Goal: Check status: Check status

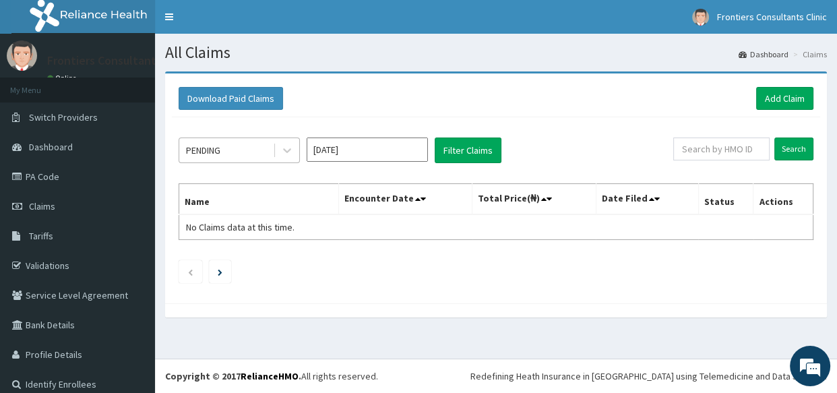
click at [255, 151] on div "PENDING" at bounding box center [226, 151] width 94 height 22
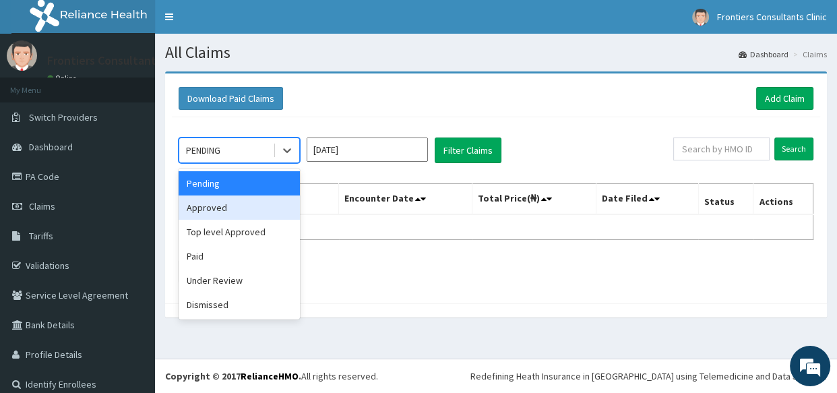
click at [227, 209] on div "Approved" at bounding box center [239, 208] width 121 height 24
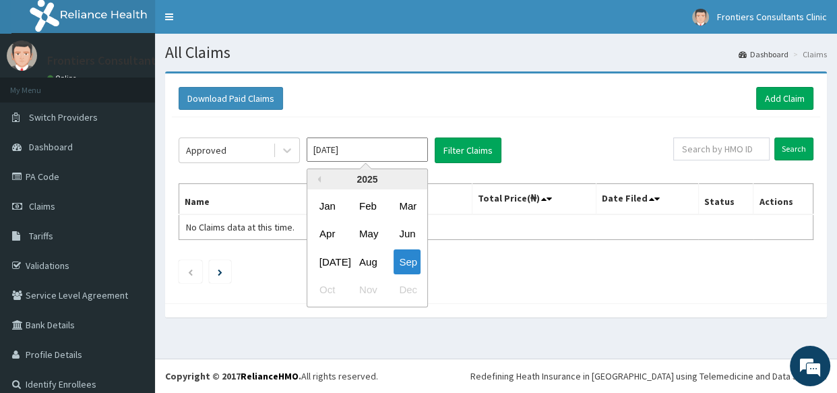
click at [372, 144] on input "Sep 2025" at bounding box center [367, 150] width 121 height 24
click at [370, 262] on div "Aug" at bounding box center [367, 261] width 27 height 25
type input "Aug 2025"
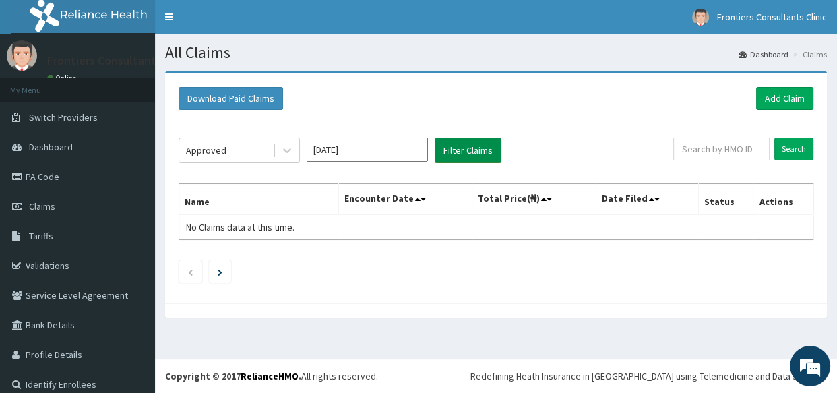
click at [469, 149] on button "Filter Claims" at bounding box center [468, 151] width 67 height 26
click at [233, 151] on div "Approved" at bounding box center [226, 151] width 94 height 22
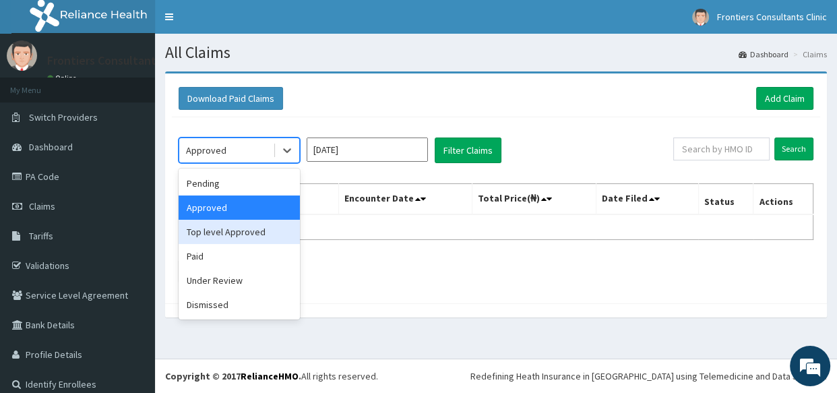
click at [231, 236] on div "Top level Approved" at bounding box center [239, 232] width 121 height 24
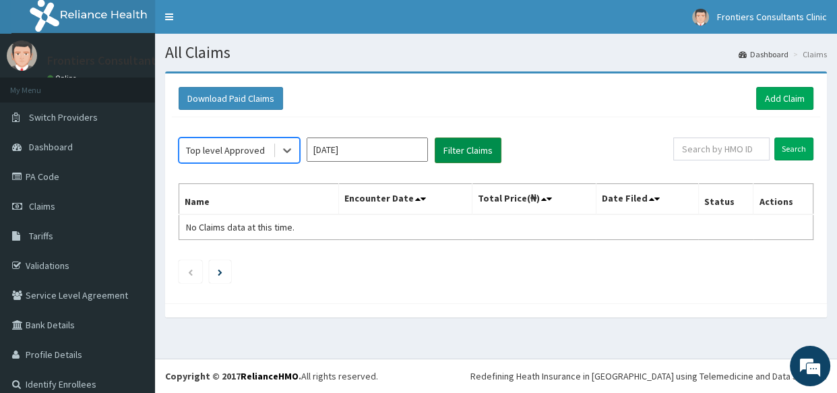
click at [475, 142] on button "Filter Claims" at bounding box center [468, 151] width 67 height 26
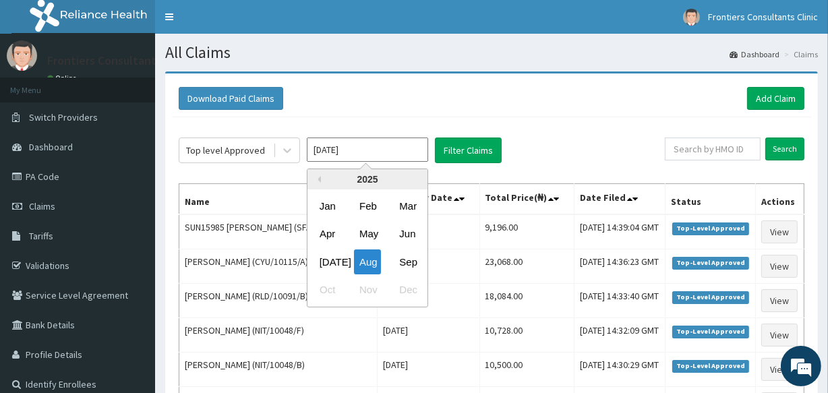
click at [371, 154] on input "Aug 2025" at bounding box center [367, 150] width 121 height 24
click at [259, 184] on th "Name" at bounding box center [278, 199] width 198 height 31
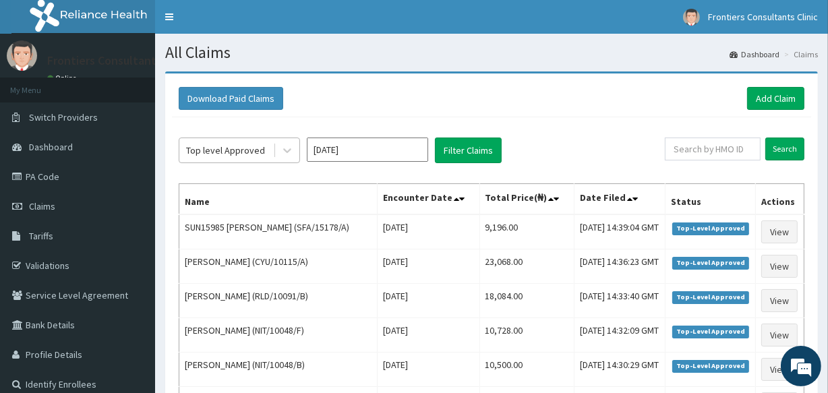
click at [264, 150] on div "Top level Approved" at bounding box center [226, 151] width 94 height 22
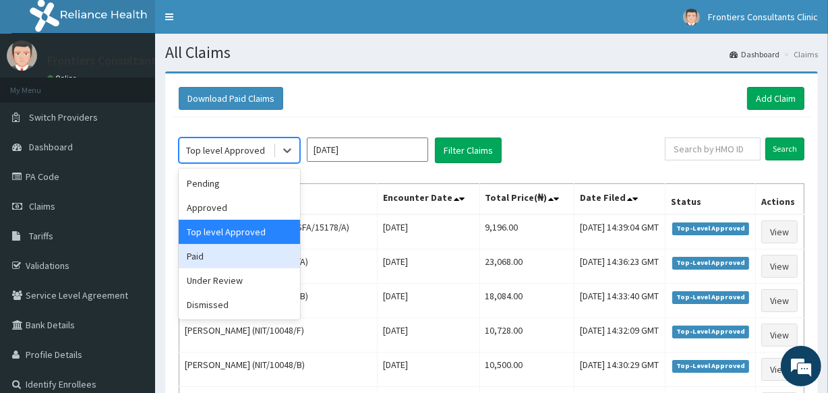
click at [237, 251] on div "Paid" at bounding box center [239, 256] width 121 height 24
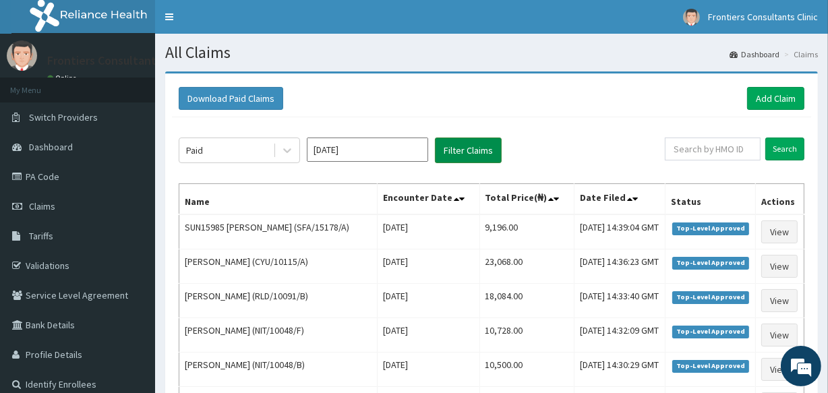
click at [473, 144] on button "Filter Claims" at bounding box center [468, 151] width 67 height 26
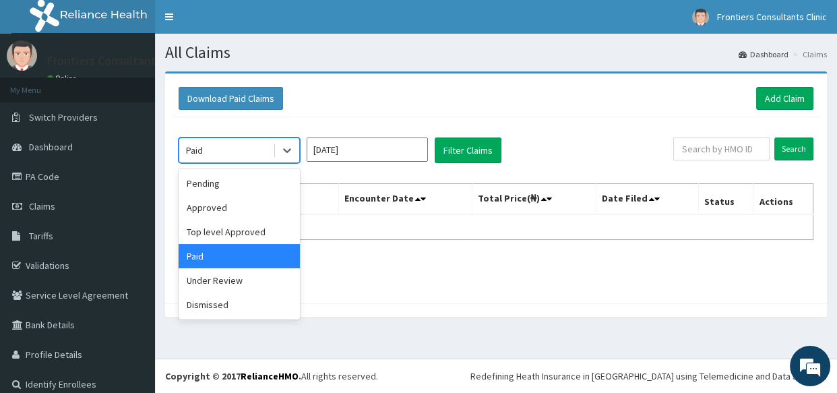
click at [247, 150] on div "Paid" at bounding box center [226, 151] width 94 height 22
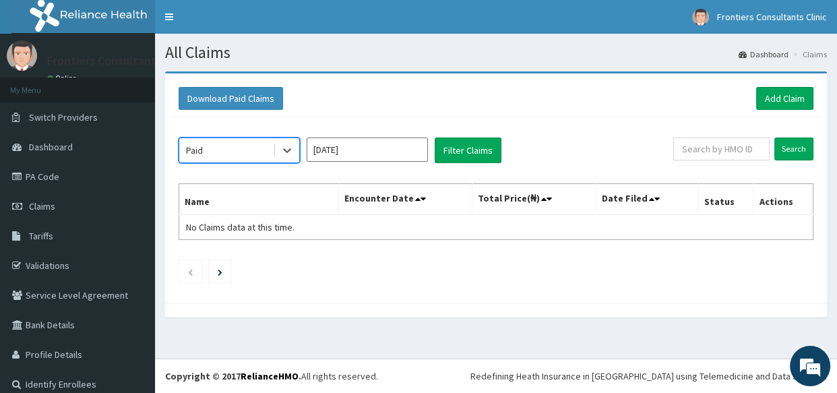
click at [247, 150] on div "Paid" at bounding box center [226, 151] width 94 height 22
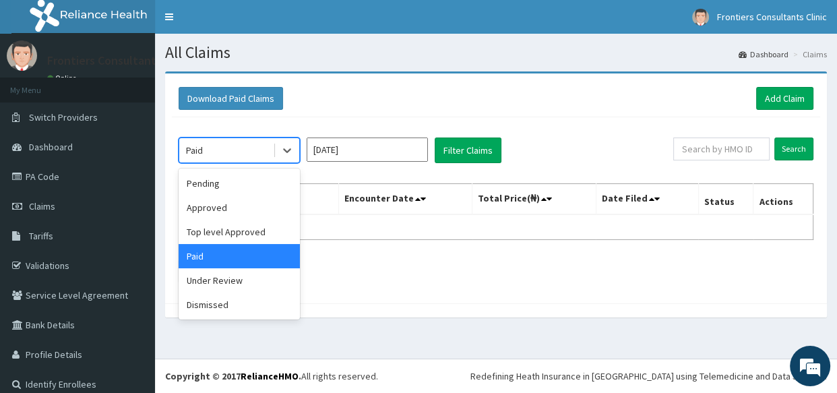
click at [247, 150] on div "Paid" at bounding box center [226, 151] width 94 height 22
click at [239, 278] on div "Under Review" at bounding box center [239, 280] width 121 height 24
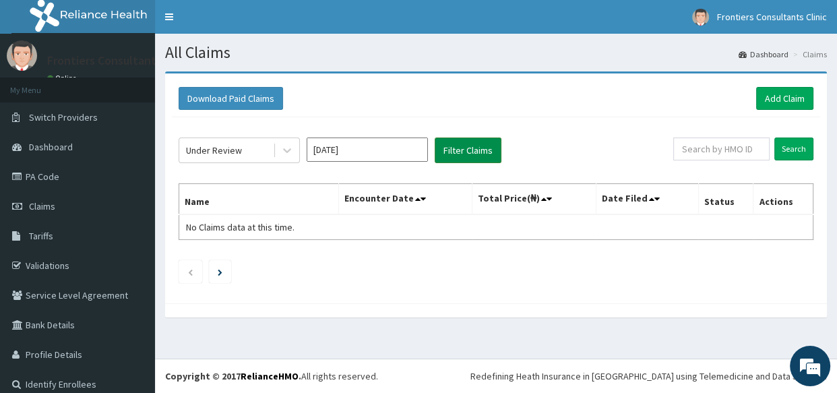
click at [468, 150] on button "Filter Claims" at bounding box center [468, 151] width 67 height 26
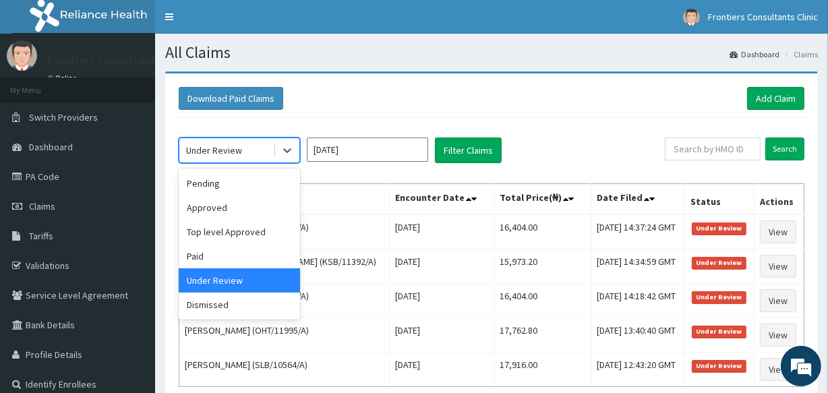
click at [253, 152] on div "Under Review" at bounding box center [226, 151] width 94 height 22
click at [241, 309] on div "Dismissed" at bounding box center [239, 305] width 121 height 24
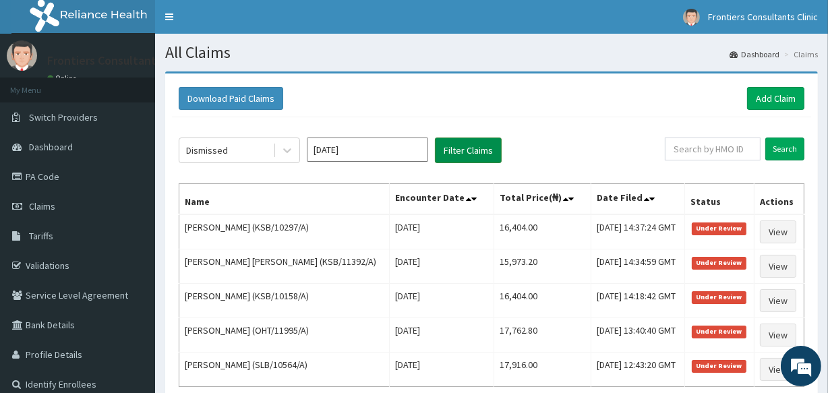
click at [471, 143] on button "Filter Claims" at bounding box center [468, 151] width 67 height 26
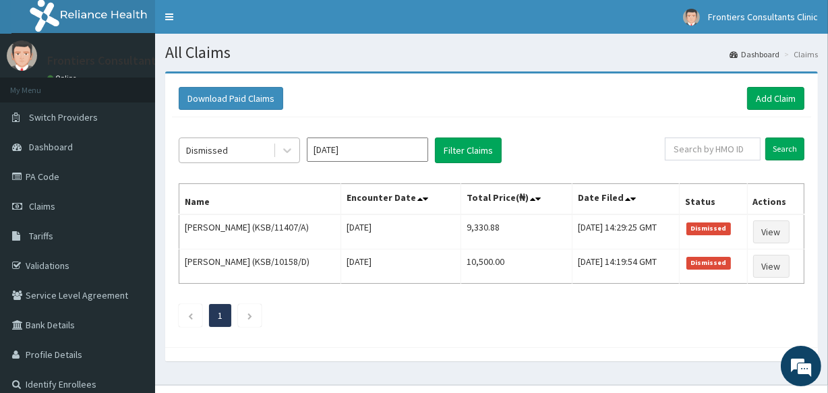
click at [246, 142] on div "Dismissed" at bounding box center [226, 151] width 94 height 22
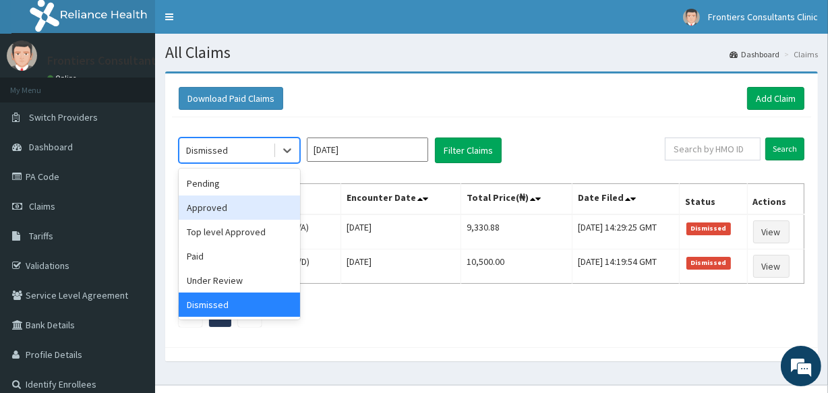
click at [231, 208] on div "Approved" at bounding box center [239, 208] width 121 height 24
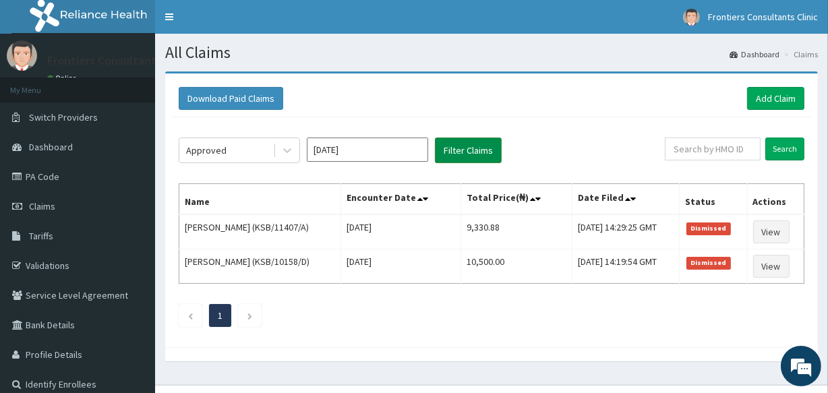
click at [471, 158] on button "Filter Claims" at bounding box center [468, 151] width 67 height 26
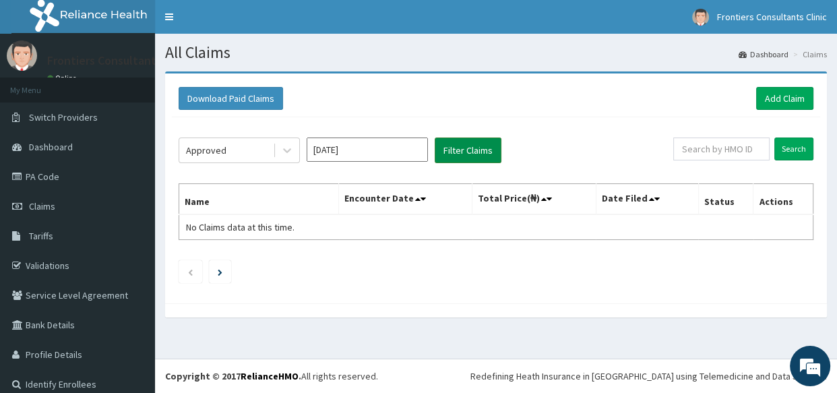
click at [471, 158] on button "Filter Claims" at bounding box center [468, 151] width 67 height 26
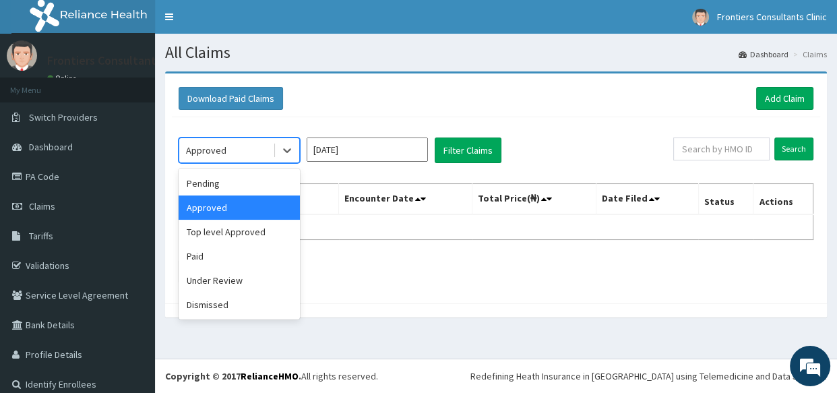
click at [258, 143] on div "Approved" at bounding box center [226, 151] width 94 height 22
click at [239, 236] on div "Top level Approved" at bounding box center [239, 232] width 121 height 24
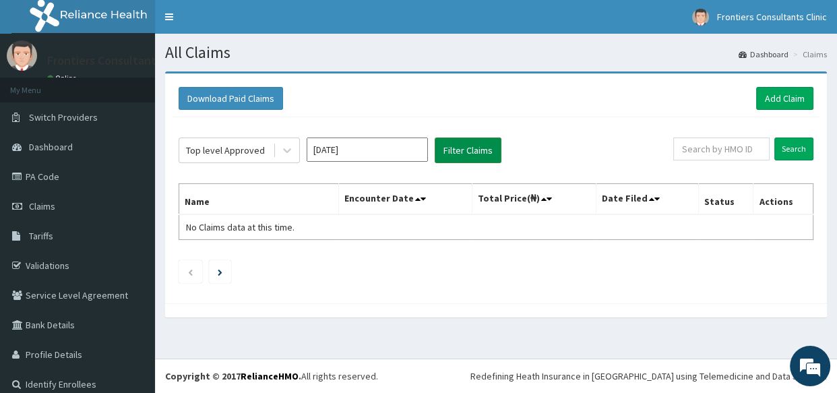
click at [475, 145] on button "Filter Claims" at bounding box center [468, 151] width 67 height 26
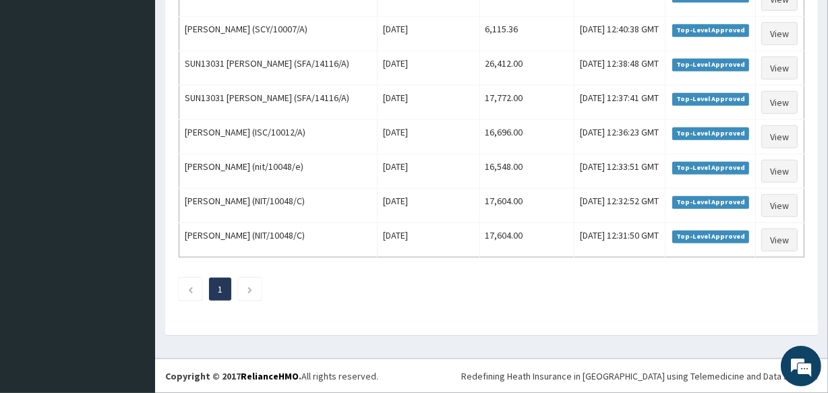
scroll to position [931, 0]
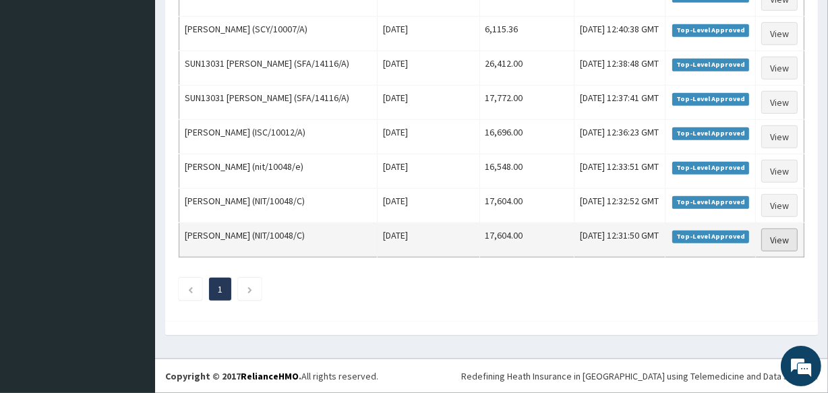
click at [783, 251] on link "View" at bounding box center [779, 240] width 36 height 23
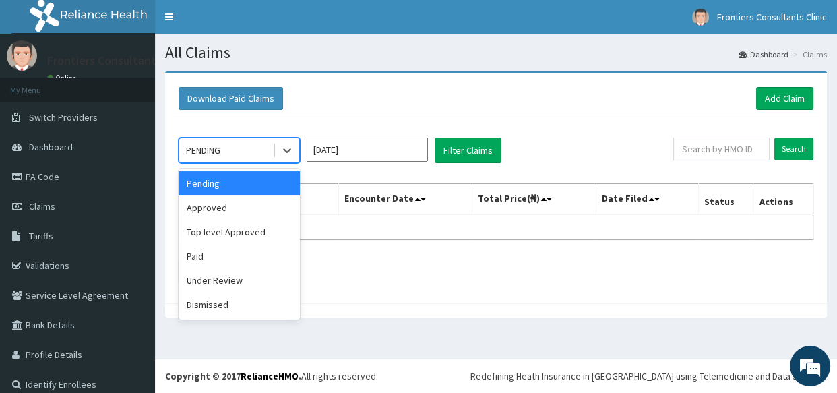
click at [260, 148] on div "PENDING" at bounding box center [226, 151] width 94 height 22
click at [231, 212] on div "Approved" at bounding box center [239, 208] width 121 height 24
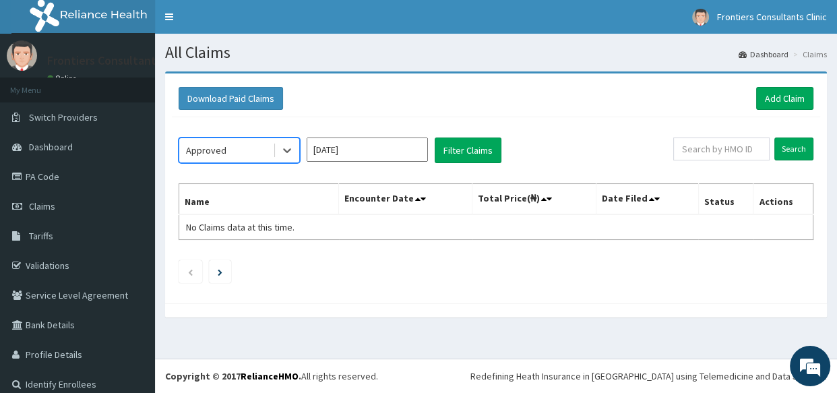
click at [378, 150] on input "Sep 2025" at bounding box center [367, 150] width 121 height 24
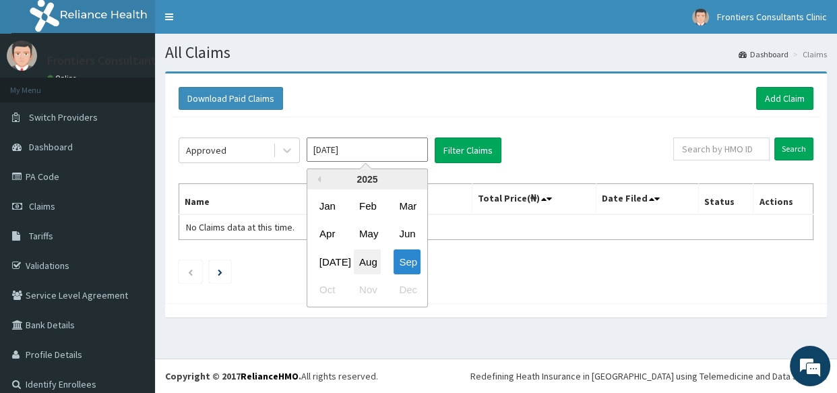
click at [371, 256] on div "Aug" at bounding box center [367, 261] width 27 height 25
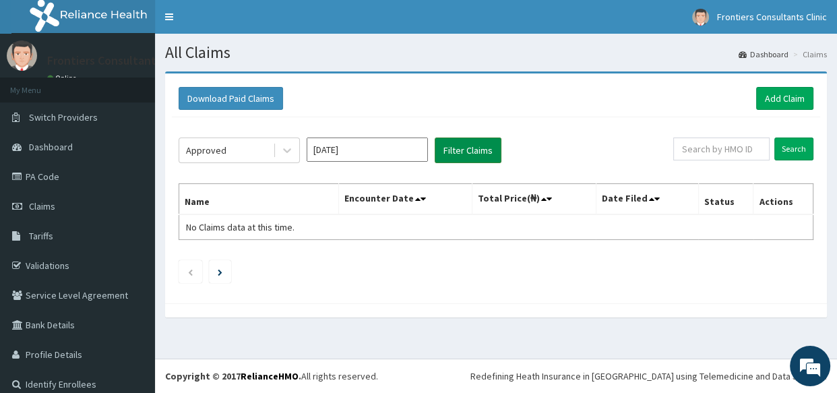
click at [471, 146] on button "Filter Claims" at bounding box center [468, 151] width 67 height 26
click at [240, 145] on div "Approved" at bounding box center [226, 151] width 94 height 22
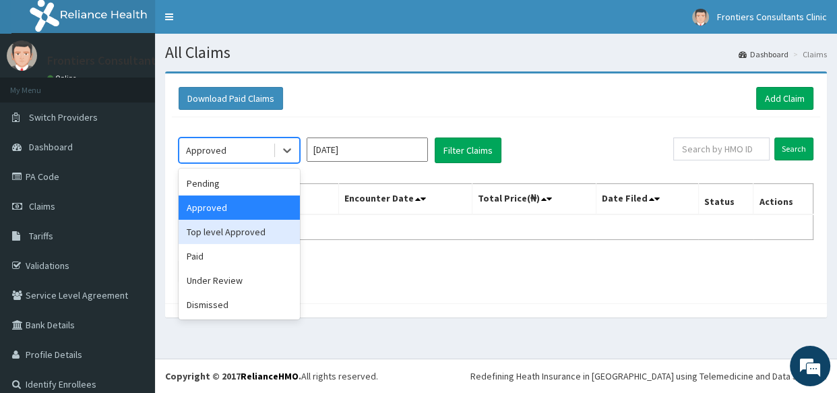
click at [239, 230] on div "Top level Approved" at bounding box center [239, 232] width 121 height 24
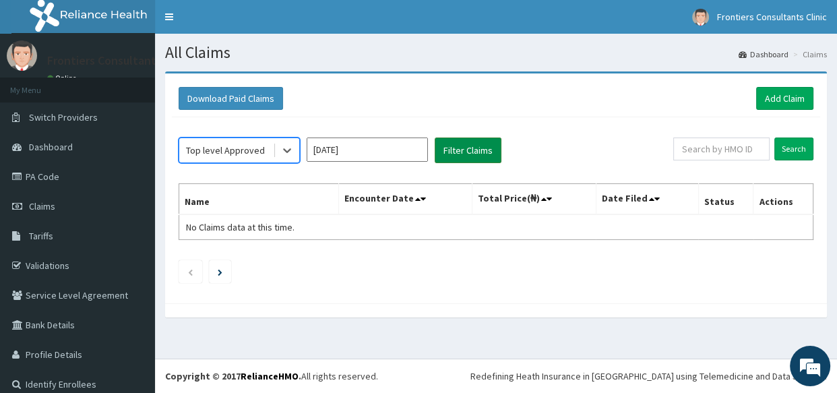
click at [463, 146] on button "Filter Claims" at bounding box center [468, 151] width 67 height 26
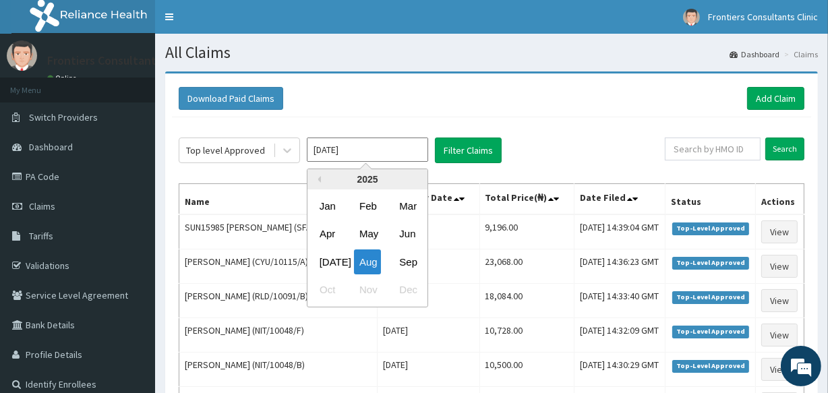
click at [386, 145] on input "Aug 2025" at bounding box center [367, 150] width 121 height 24
click at [330, 258] on div "Jul" at bounding box center [327, 261] width 27 height 25
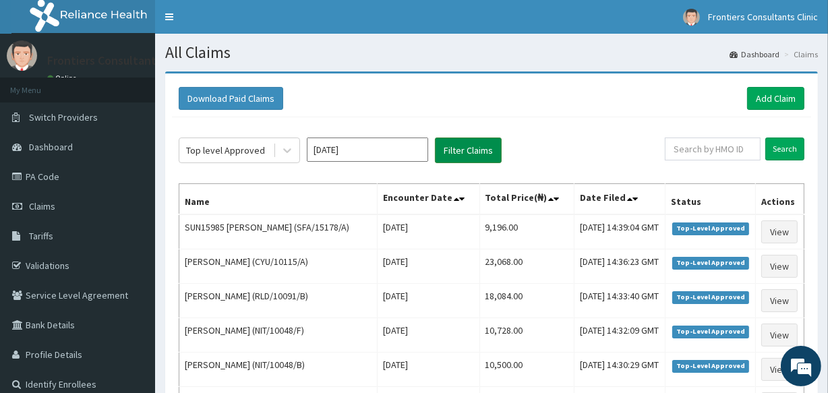
click at [477, 142] on button "Filter Claims" at bounding box center [468, 151] width 67 height 26
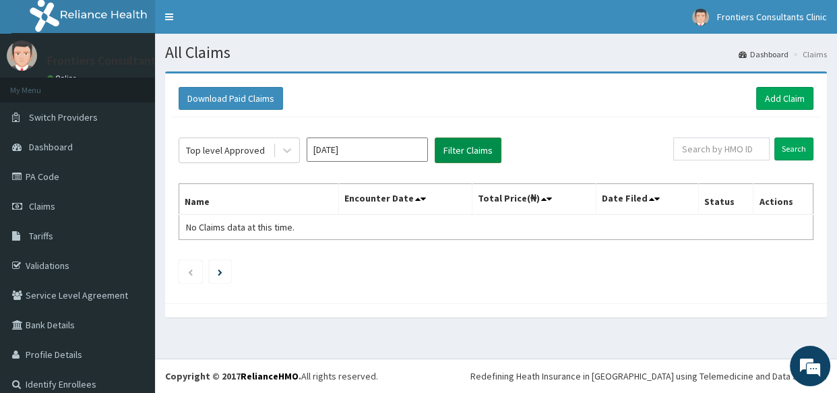
click at [477, 142] on button "Filter Claims" at bounding box center [468, 151] width 67 height 26
click at [385, 156] on input "Jul 2025" at bounding box center [367, 150] width 121 height 24
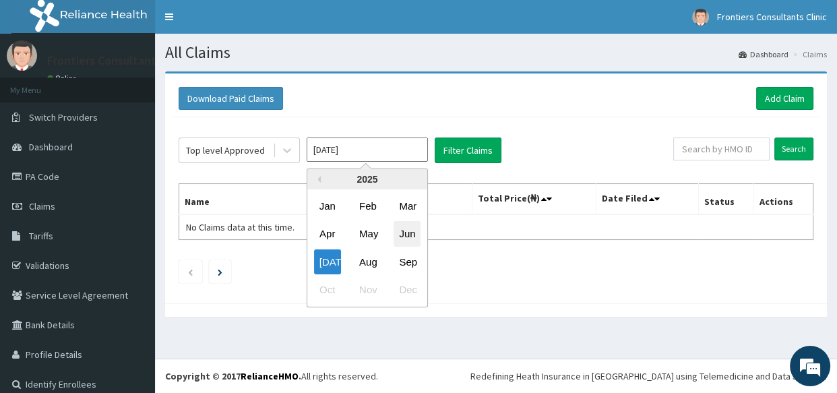
click at [409, 234] on div "Jun" at bounding box center [407, 234] width 27 height 25
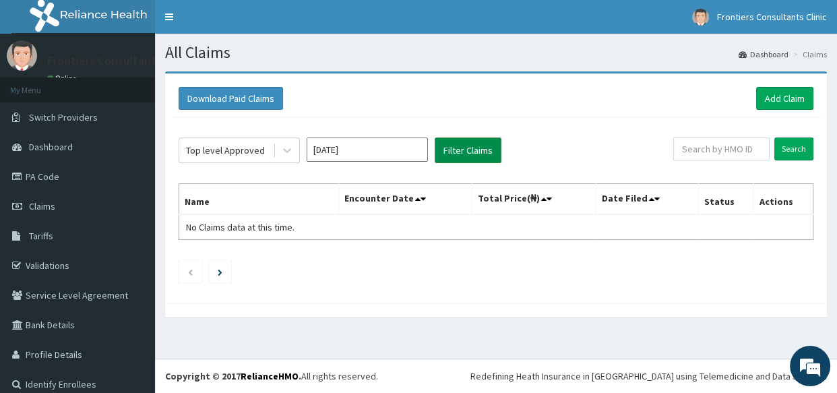
click at [470, 148] on button "Filter Claims" at bounding box center [468, 151] width 67 height 26
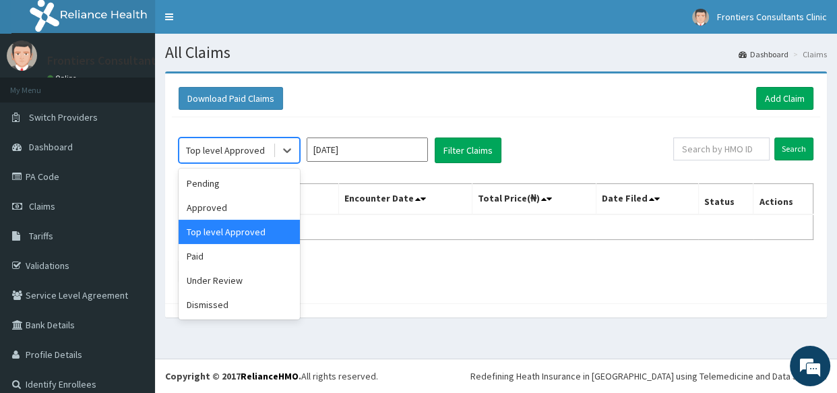
click at [268, 151] on div "Top level Approved" at bounding box center [226, 151] width 94 height 22
click at [244, 209] on div "Approved" at bounding box center [239, 208] width 121 height 24
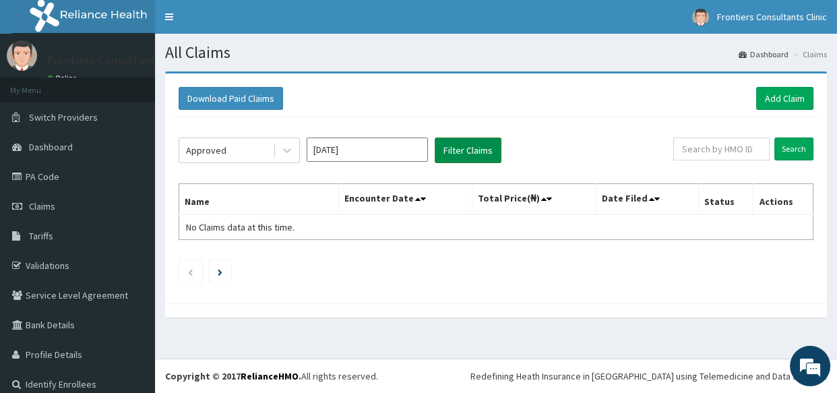
click at [452, 147] on button "Filter Claims" at bounding box center [468, 151] width 67 height 26
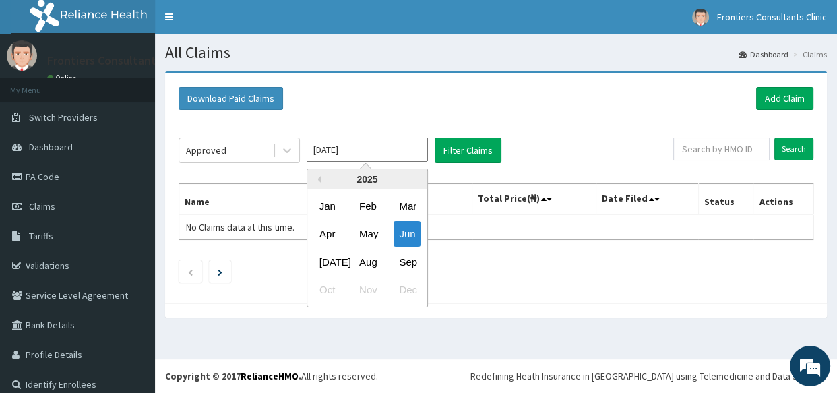
click at [392, 149] on input "Jun 2025" at bounding box center [367, 150] width 121 height 24
click at [371, 229] on div "May" at bounding box center [367, 234] width 27 height 25
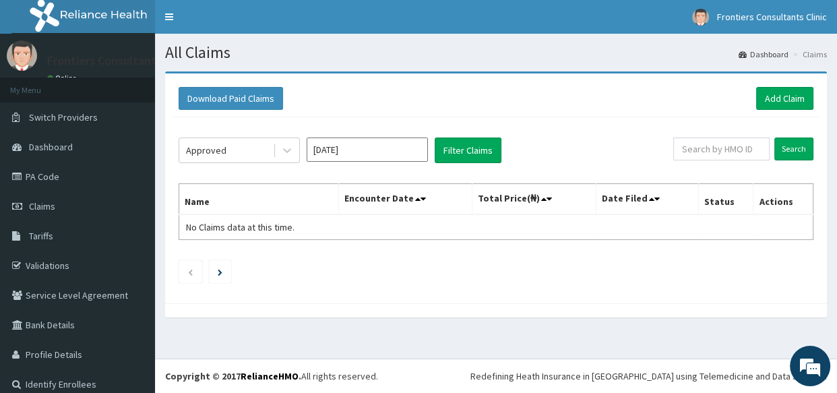
click at [479, 134] on div "Approved May 2025 Filter Claims Search Name Encounter Date Total Price(₦) Date …" at bounding box center [496, 206] width 649 height 179
click at [466, 144] on button "Filter Claims" at bounding box center [468, 151] width 67 height 26
click at [281, 147] on icon at bounding box center [286, 150] width 13 height 13
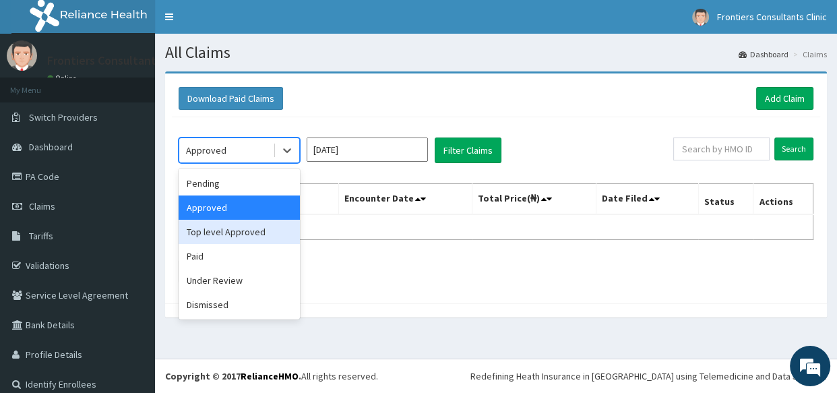
click at [258, 224] on div "Top level Approved" at bounding box center [239, 232] width 121 height 24
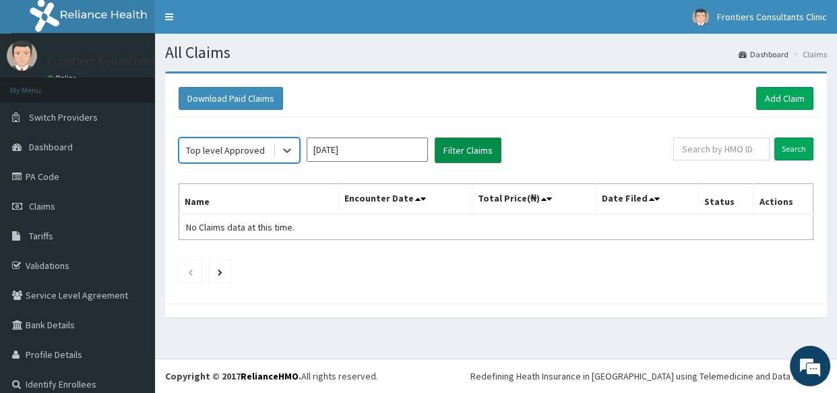
click at [467, 155] on button "Filter Claims" at bounding box center [468, 151] width 67 height 26
click at [467, 154] on button "Filter Claims" at bounding box center [468, 151] width 67 height 26
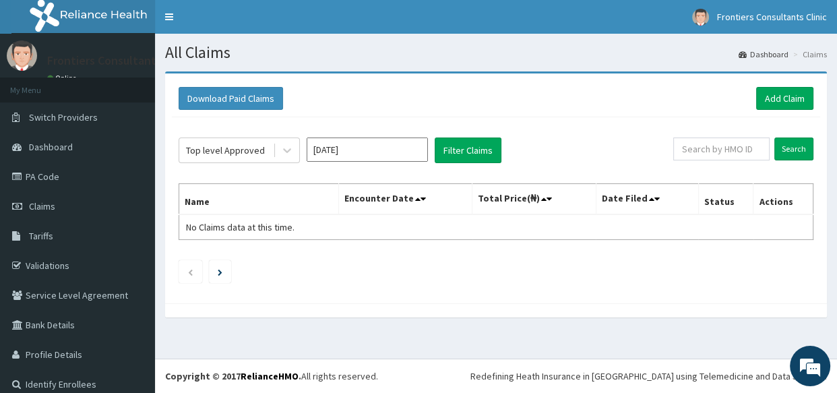
click at [371, 160] on input "May 2025" at bounding box center [367, 150] width 121 height 24
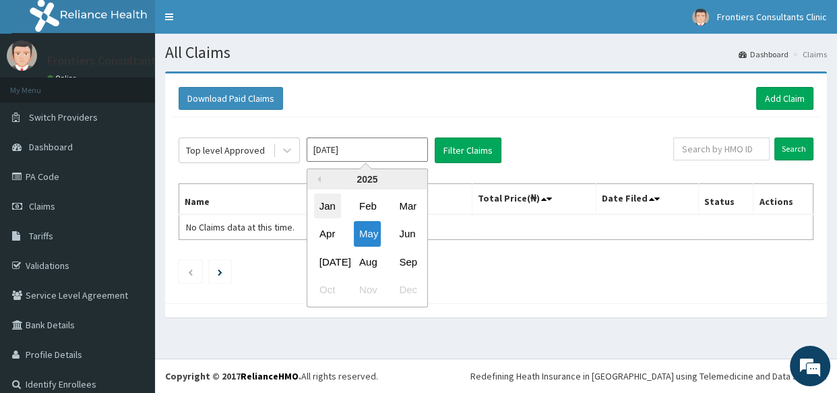
click at [328, 208] on div "Jan" at bounding box center [327, 205] width 27 height 25
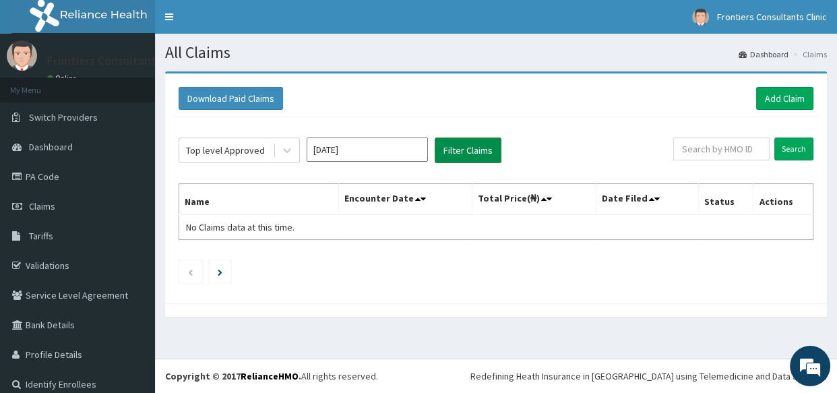
click at [465, 154] on button "Filter Claims" at bounding box center [468, 151] width 67 height 26
click at [464, 154] on button "Filter Claims" at bounding box center [468, 151] width 67 height 26
click at [342, 156] on input "Jan 2025" at bounding box center [367, 150] width 121 height 24
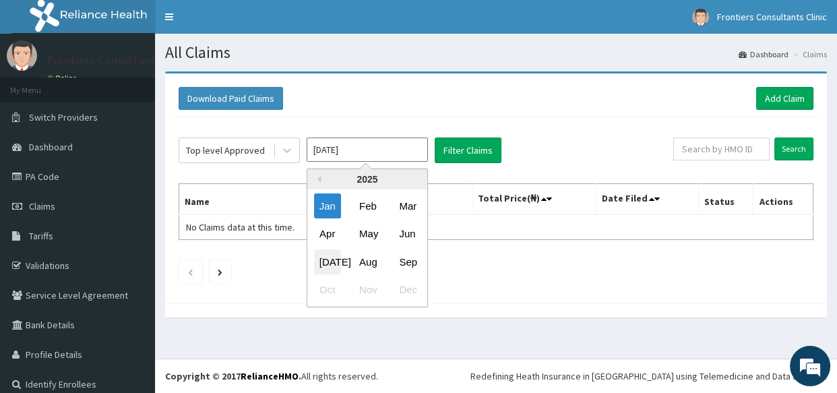
click at [337, 262] on div "Jul" at bounding box center [327, 261] width 27 height 25
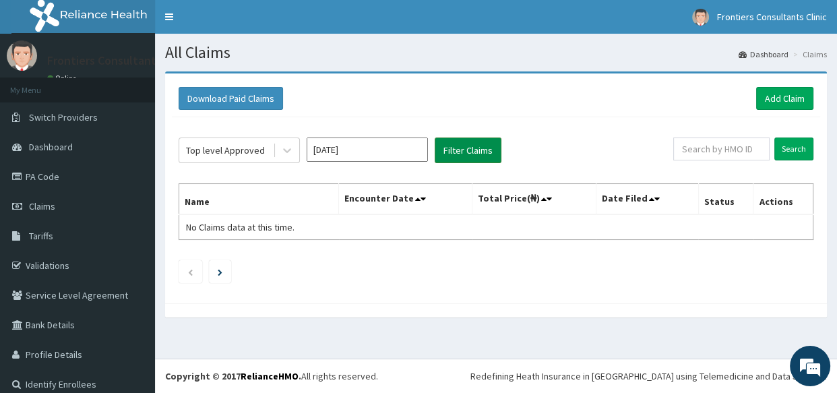
click at [475, 146] on button "Filter Claims" at bounding box center [468, 151] width 67 height 26
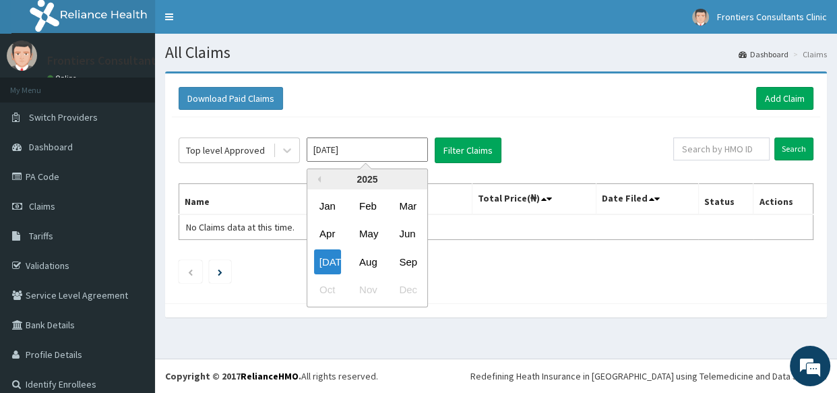
click at [376, 148] on input "Jul 2025" at bounding box center [367, 150] width 121 height 24
click at [375, 268] on div "Aug" at bounding box center [367, 261] width 27 height 25
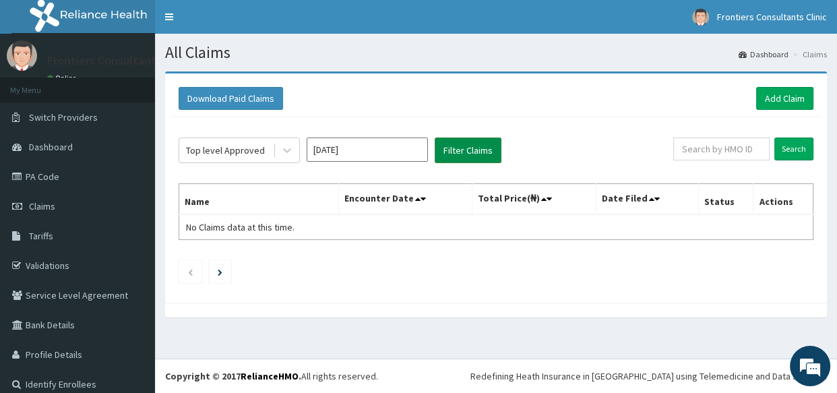
click at [470, 152] on button "Filter Claims" at bounding box center [468, 151] width 67 height 26
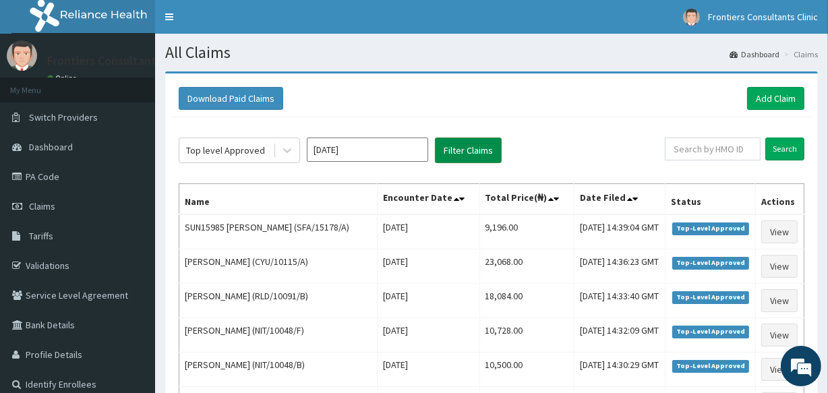
click at [473, 147] on button "Filter Claims" at bounding box center [468, 151] width 67 height 26
click at [474, 147] on button "Filter Claims" at bounding box center [468, 151] width 67 height 26
click at [229, 148] on div "Top level Approved" at bounding box center [225, 150] width 79 height 13
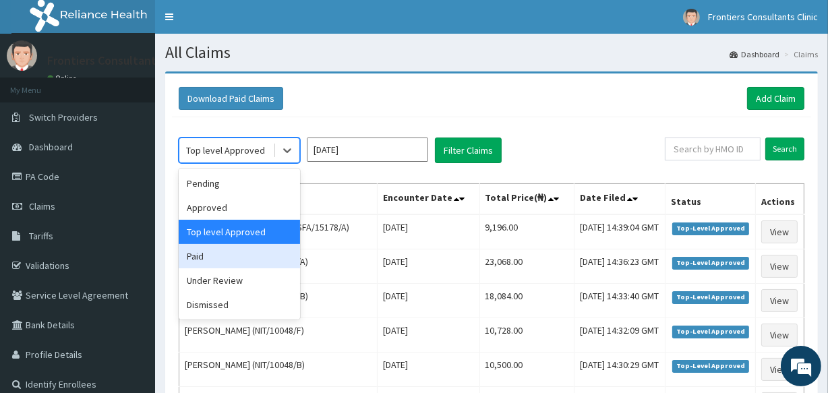
click at [208, 253] on div "Paid" at bounding box center [239, 256] width 121 height 24
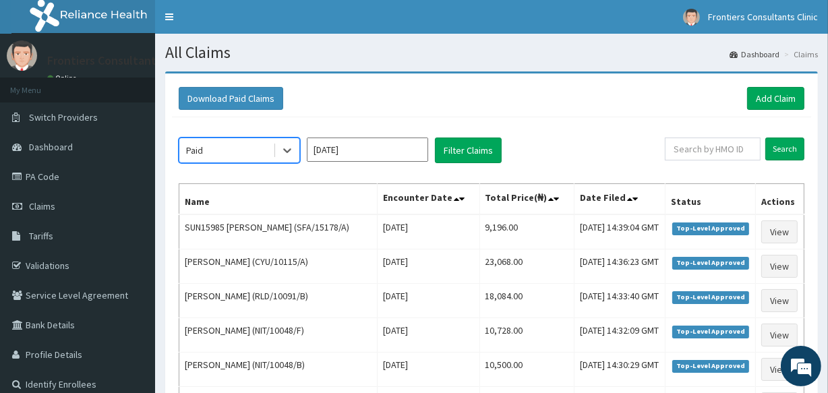
click at [379, 147] on input "Aug 2025" at bounding box center [367, 150] width 121 height 24
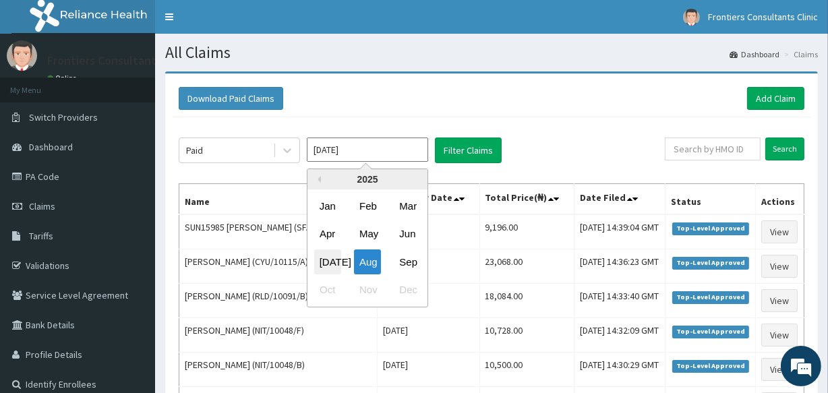
click at [329, 263] on div "Jul" at bounding box center [327, 261] width 27 height 25
type input "Jul 2025"
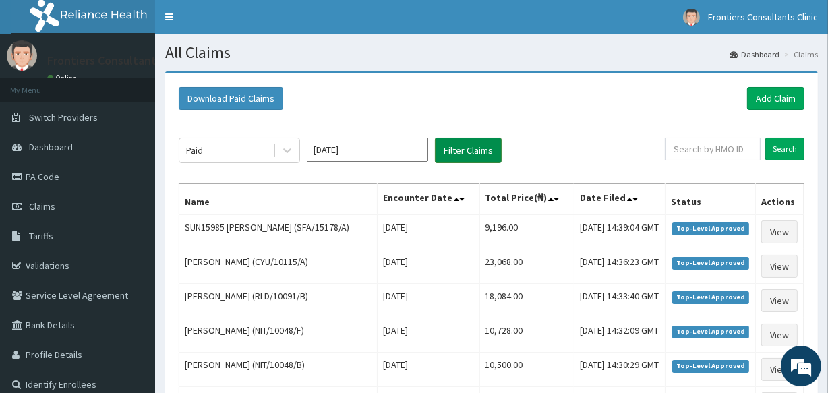
click at [477, 148] on button "Filter Claims" at bounding box center [468, 151] width 67 height 26
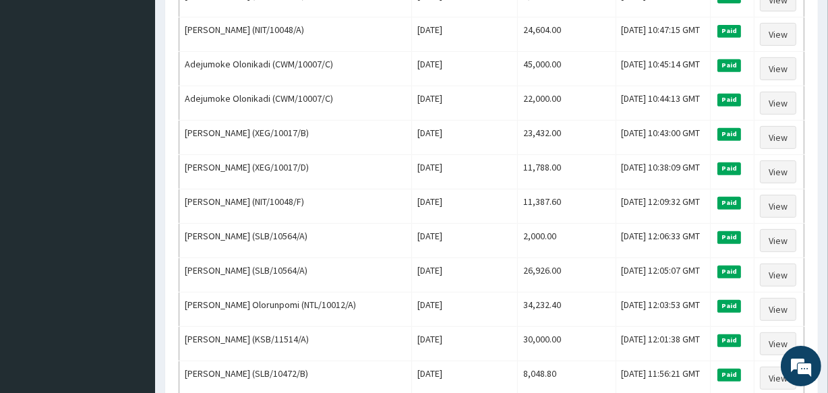
scroll to position [198, 0]
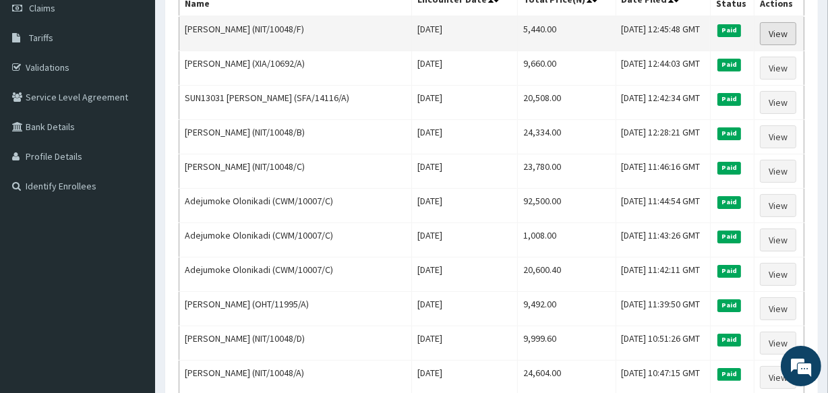
click at [775, 42] on link "View" at bounding box center [778, 33] width 36 height 23
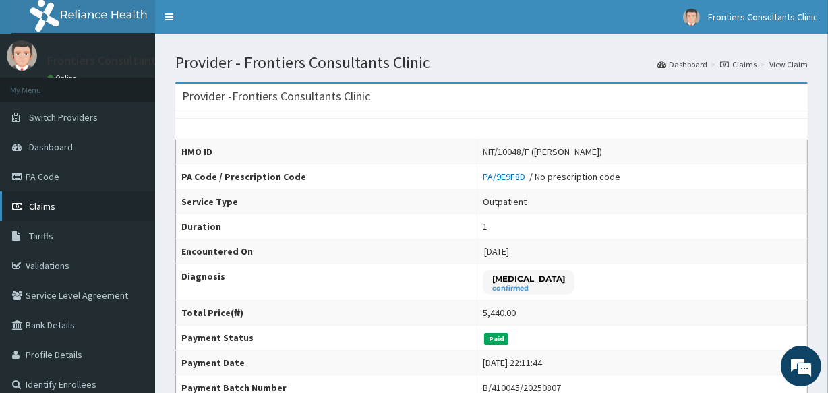
click at [36, 204] on span "Claims" at bounding box center [42, 206] width 26 height 12
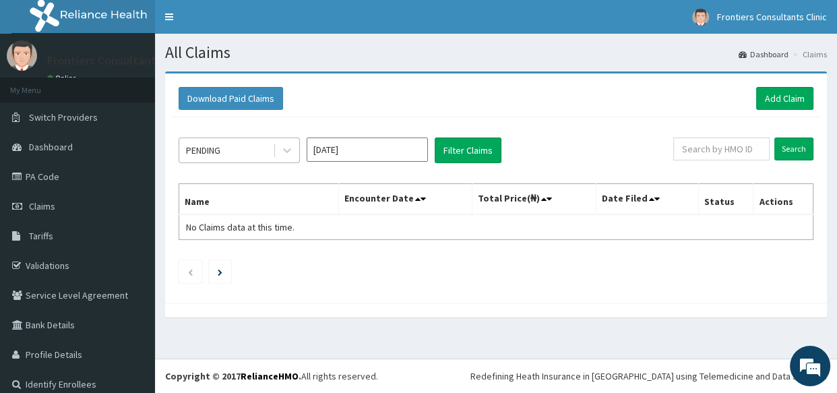
click at [261, 147] on div "PENDING" at bounding box center [226, 151] width 94 height 22
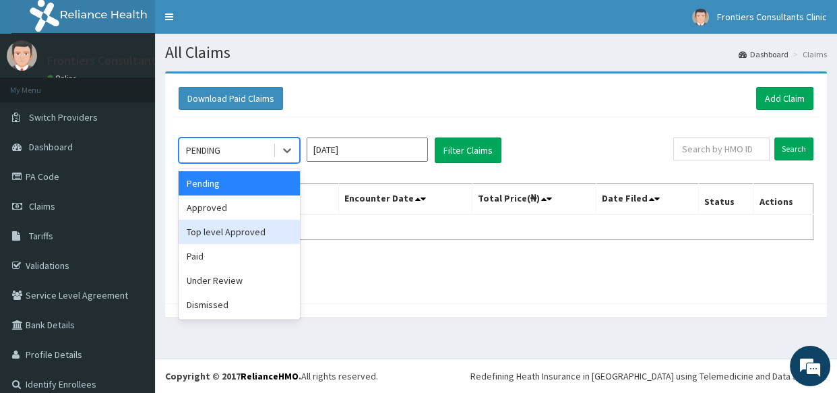
click at [240, 226] on div "Top level Approved" at bounding box center [239, 232] width 121 height 24
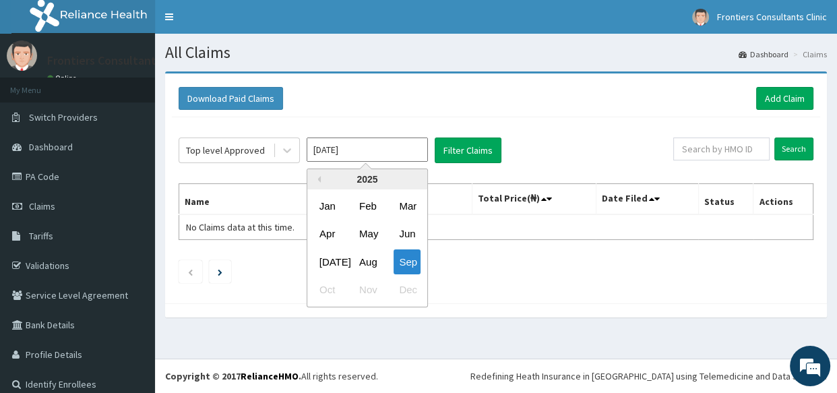
click at [365, 147] on input "Sep 2025" at bounding box center [367, 150] width 121 height 24
click at [365, 254] on div "Aug" at bounding box center [367, 261] width 27 height 25
type input "Aug 2025"
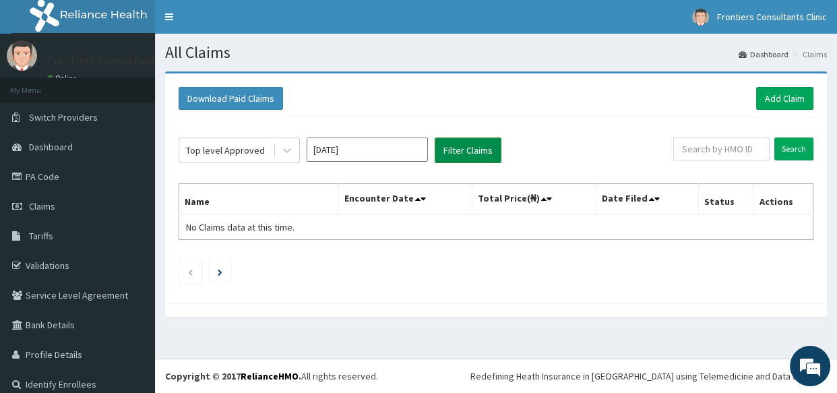
click at [465, 152] on button "Filter Claims" at bounding box center [468, 151] width 67 height 26
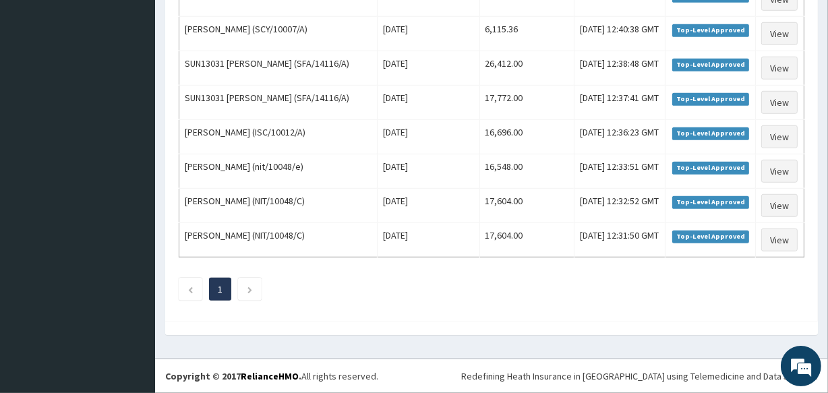
scroll to position [1045, 0]
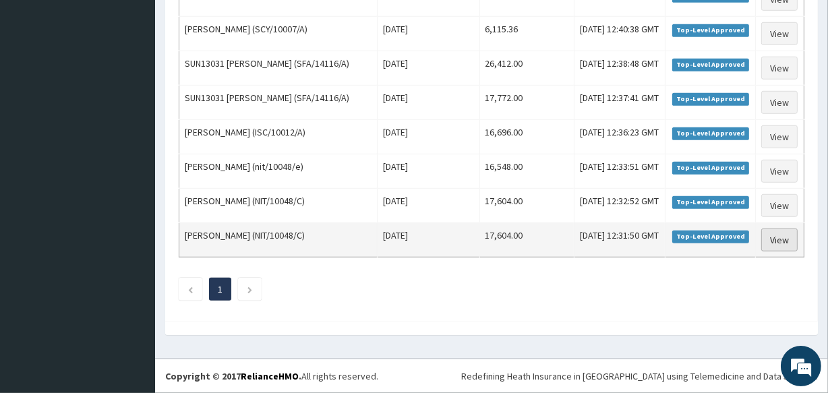
click at [775, 233] on link "View" at bounding box center [779, 240] width 36 height 23
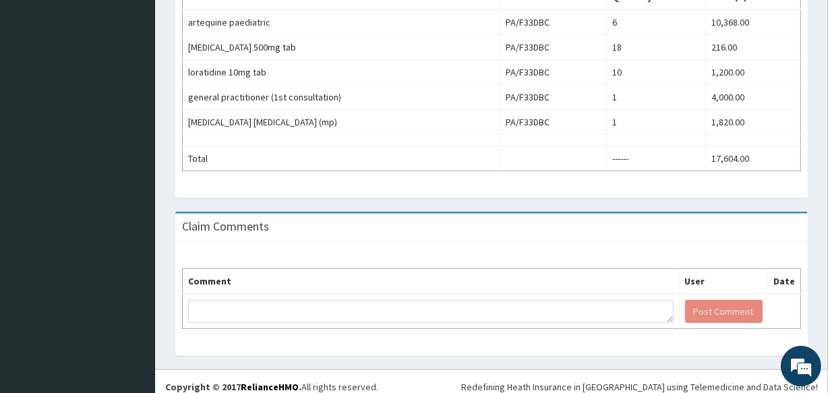
scroll to position [477, 0]
